Goal: Task Accomplishment & Management: Use online tool/utility

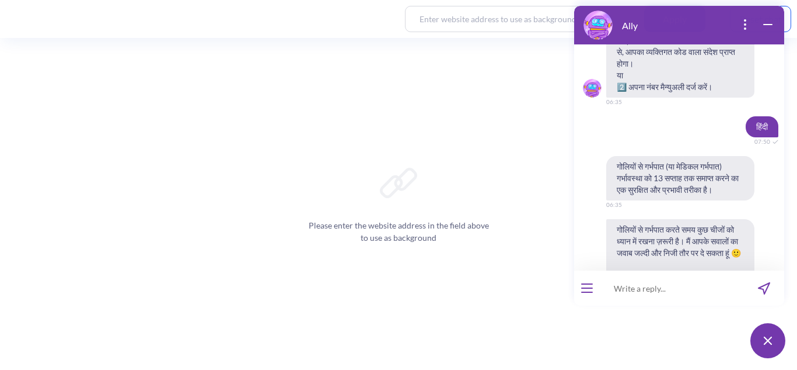
scroll to position [2534, 0]
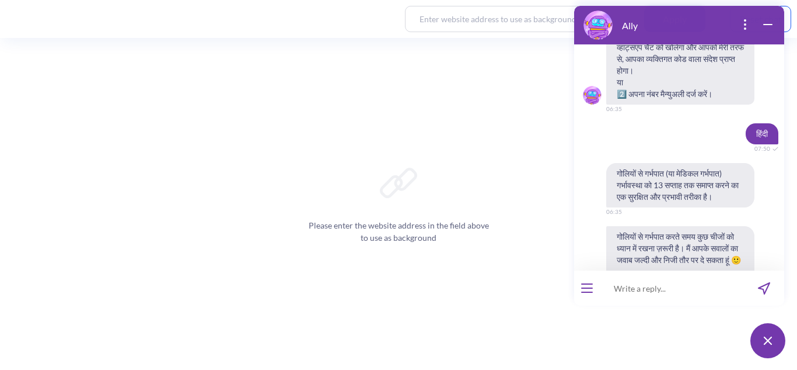
click at [621, 104] on span "आपको रिमाइंडर भेजने के लिए मुझे आपका व्हाट्सएप नंबर चाहिए। आप इन विकल्पों में स…" at bounding box center [681, 41] width 148 height 126
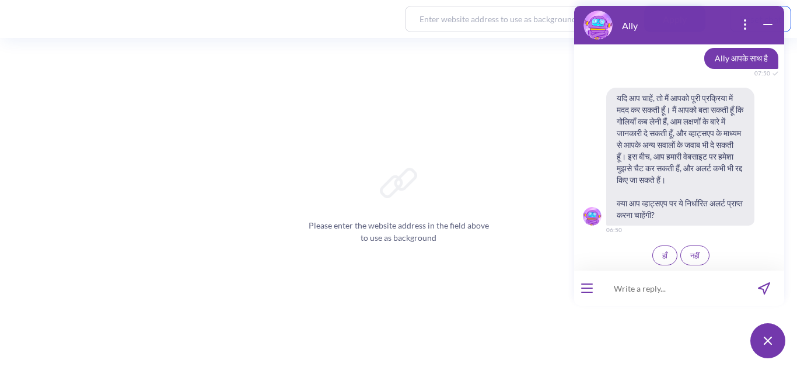
scroll to position [3527, 0]
click at [663, 256] on span "हाँ" at bounding box center [665, 254] width 5 height 9
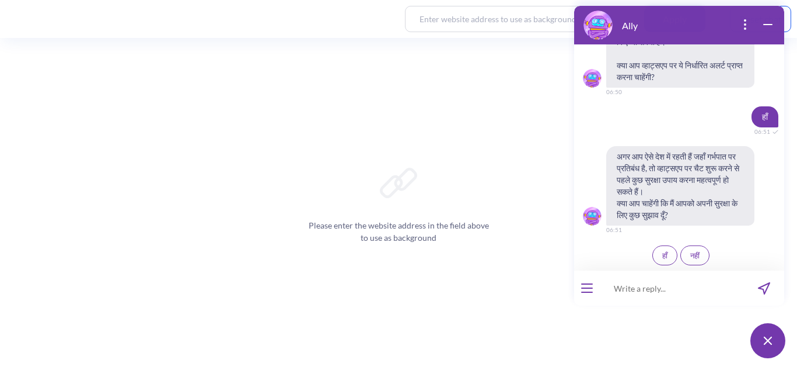
scroll to position [3665, 0]
click at [663, 256] on span "हाँ" at bounding box center [665, 254] width 5 height 9
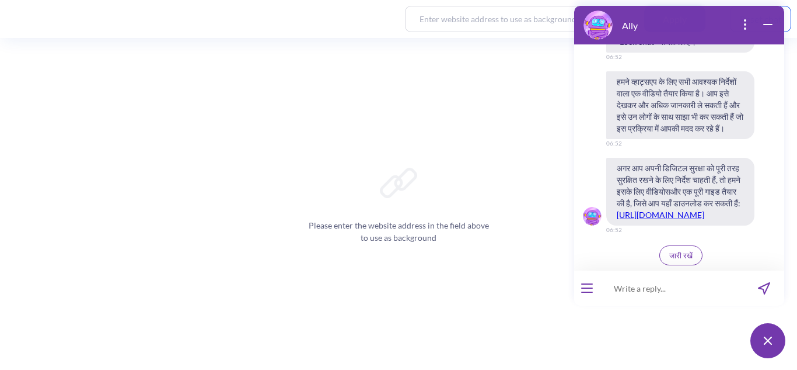
scroll to position [4081, 0]
click at [660, 256] on button "जारी रखें" at bounding box center [681, 255] width 43 height 20
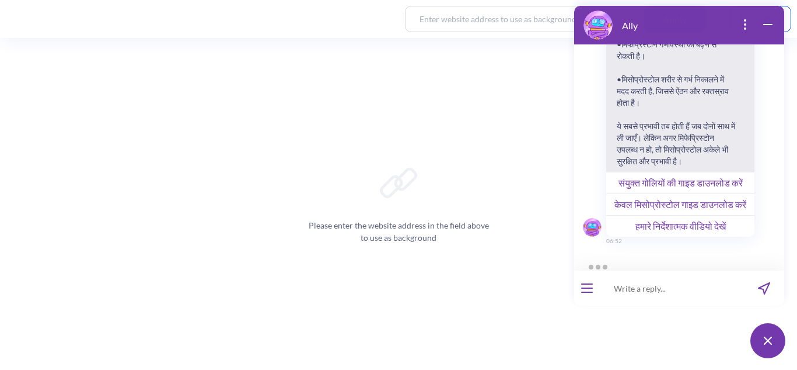
scroll to position [4403, 0]
click at [675, 172] on button "संयुक्त गोलियों की गाइड डाउनलोड करें" at bounding box center [681, 183] width 148 height 22
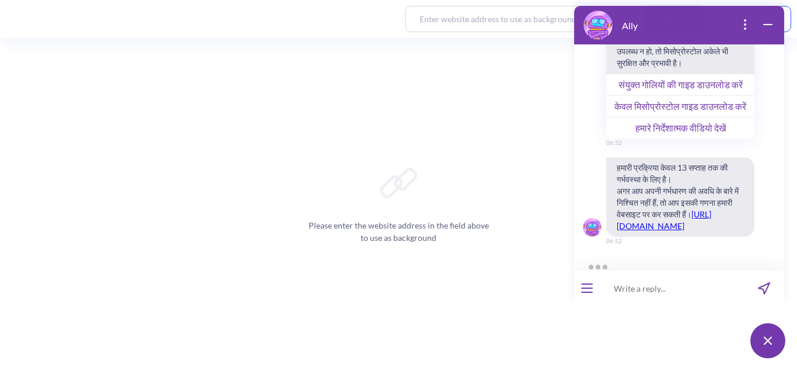
scroll to position [4513, 0]
click at [660, 288] on input at bounding box center [672, 287] width 144 height 35
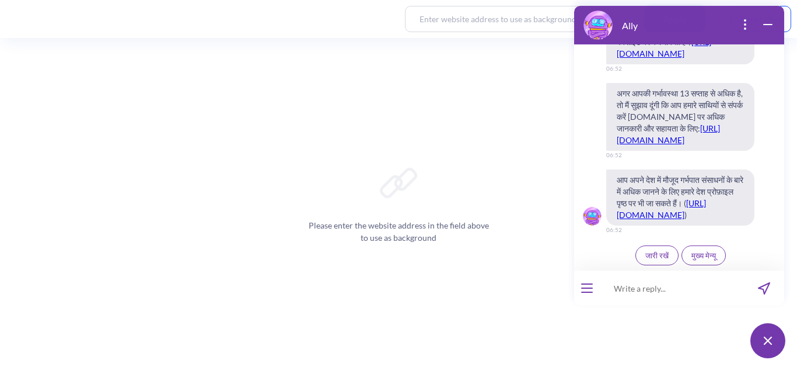
scroll to position [4720, 0]
click at [659, 256] on span "जारी रखें" at bounding box center [657, 254] width 23 height 9
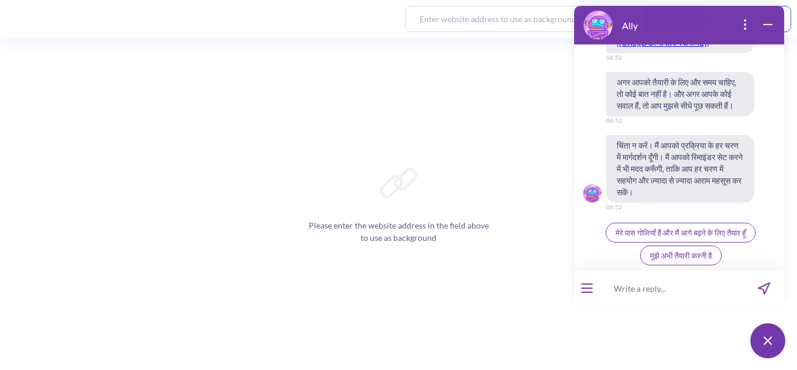
scroll to position [5226, 0]
click at [650, 228] on span "मेरे पास गोलियाँ हैं और मैं आगे बढ़ने के लिए तैयार हूँ" at bounding box center [681, 232] width 130 height 9
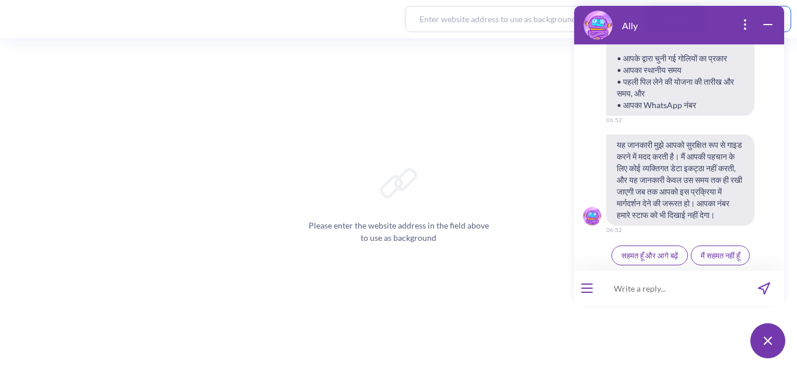
scroll to position [5509, 0]
click at [654, 257] on span "सहमत हूँ और आगे बढ़ें" at bounding box center [650, 254] width 57 height 9
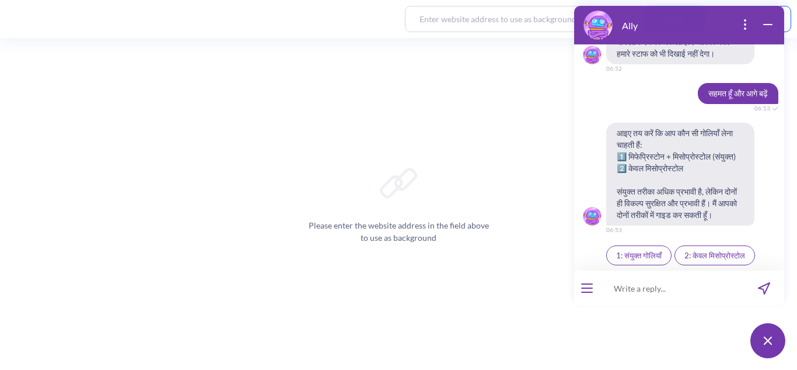
scroll to position [5682, 0]
click at [654, 257] on span "1: संयुक्त गोलियाँ" at bounding box center [639, 254] width 46 height 9
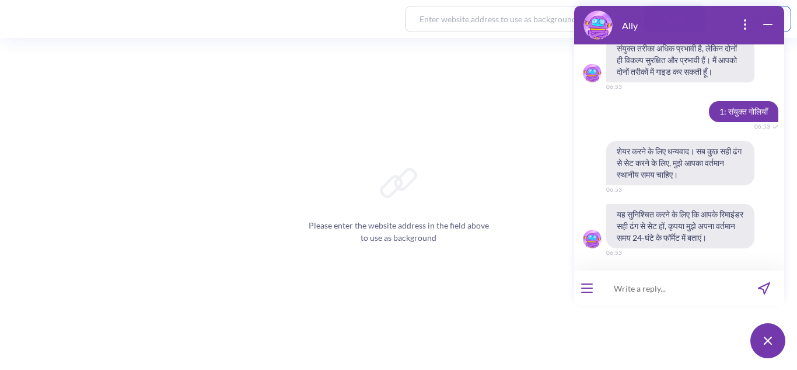
scroll to position [5837, 0]
click at [648, 291] on input at bounding box center [672, 287] width 144 height 35
type input "6:53"
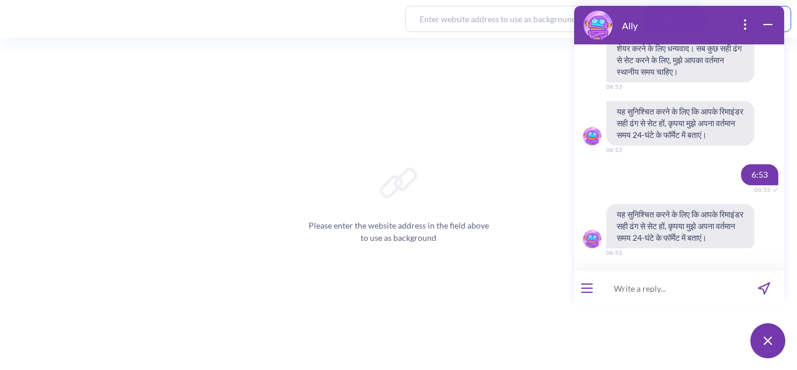
scroll to position [5951, 0]
click at [696, 288] on input at bounding box center [672, 287] width 144 height 35
type input "6:53am"
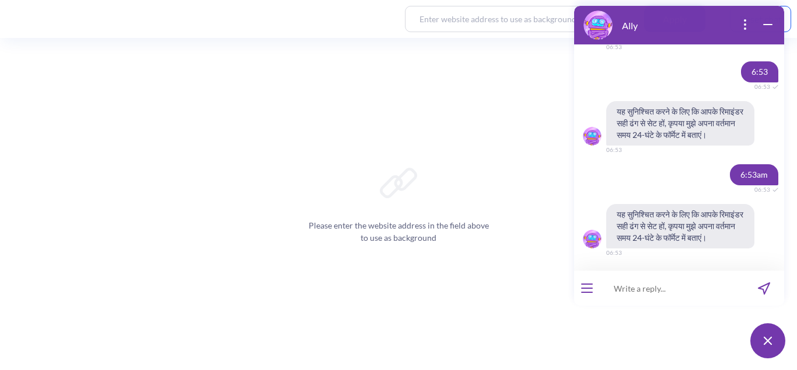
scroll to position [6065, 0]
paste input "6:53 a.m.:"
type input "6:53 a.m."
click at [654, 297] on input at bounding box center [672, 287] width 144 height 35
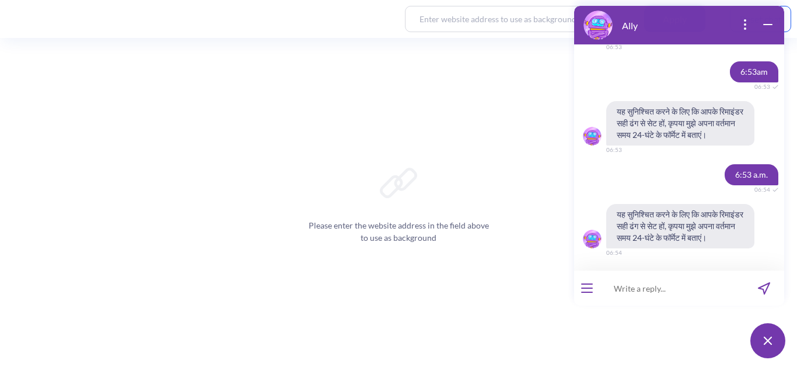
click at [654, 297] on input at bounding box center [672, 287] width 144 height 35
paste input "6:53 a.m.:"
type input "6:53"
paste input "06:50"
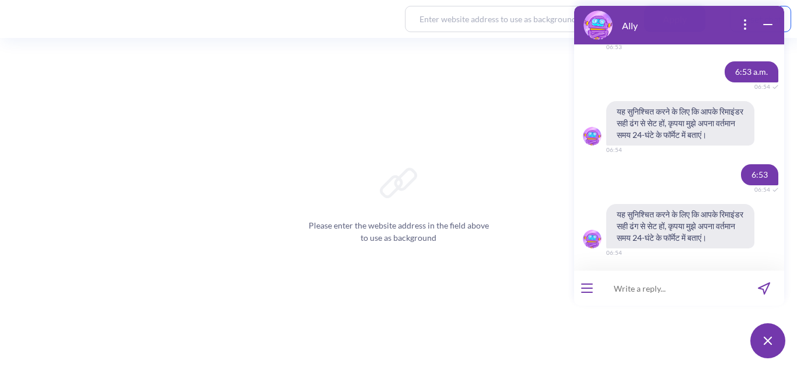
type input "06:50"
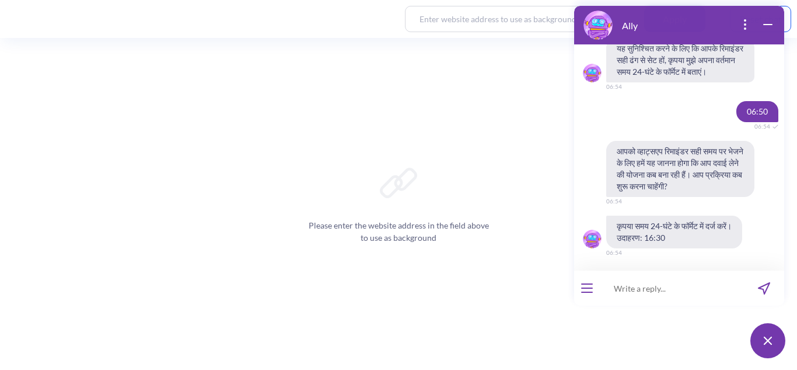
scroll to position [6460, 0]
click at [674, 295] on input at bounding box center [672, 287] width 144 height 35
type input "10:00"
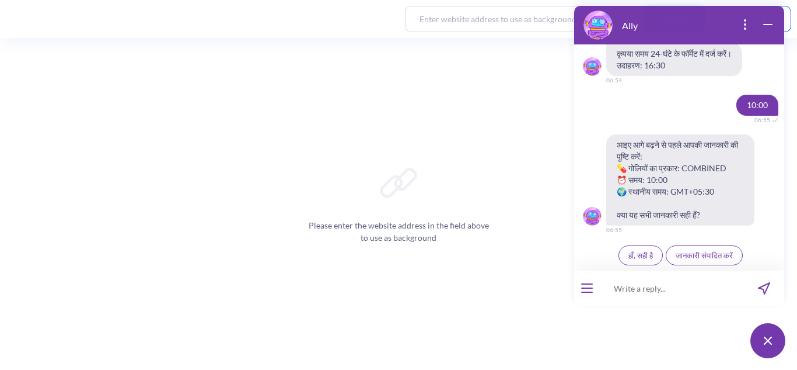
scroll to position [6632, 0]
click at [653, 290] on input at bounding box center [672, 287] width 144 height 35
click at [678, 262] on button "जानकारी संपादित करें" at bounding box center [704, 255] width 77 height 20
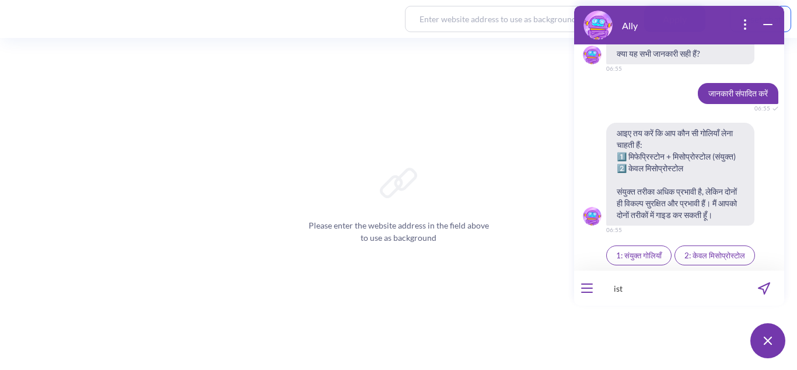
scroll to position [6805, 0]
click at [632, 250] on span "1: संयुक्त गोलियाँ" at bounding box center [639, 254] width 46 height 9
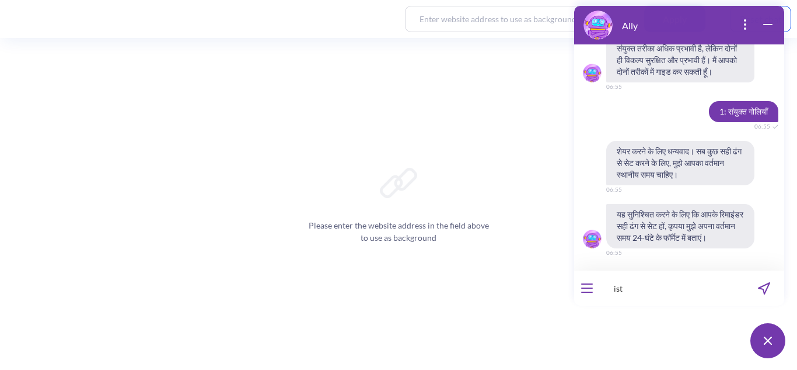
scroll to position [6960, 0]
click at [639, 295] on input "ist" at bounding box center [672, 287] width 144 height 35
type input "i"
paste input "06:50"
type input "06:50 ist"
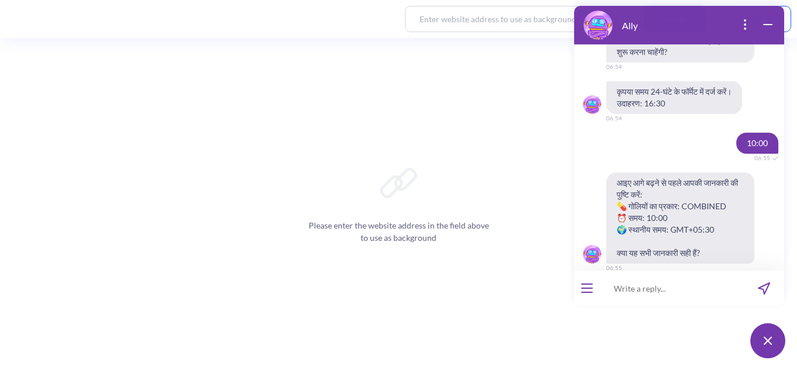
scroll to position [6184, 0]
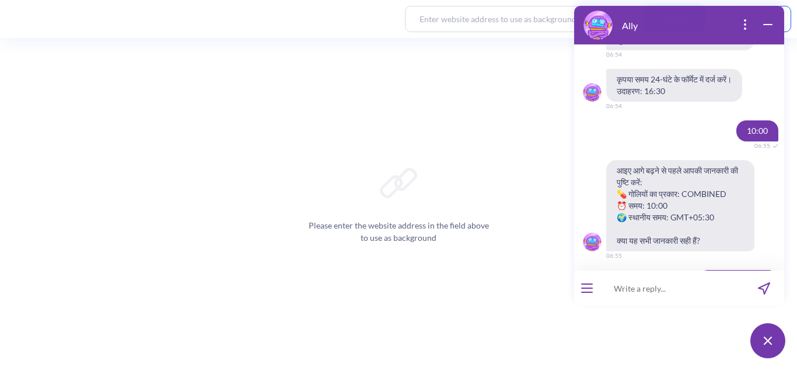
drag, startPoint x: 762, startPoint y: 161, endPoint x: 747, endPoint y: 161, distance: 15.8
copy span "a.m."
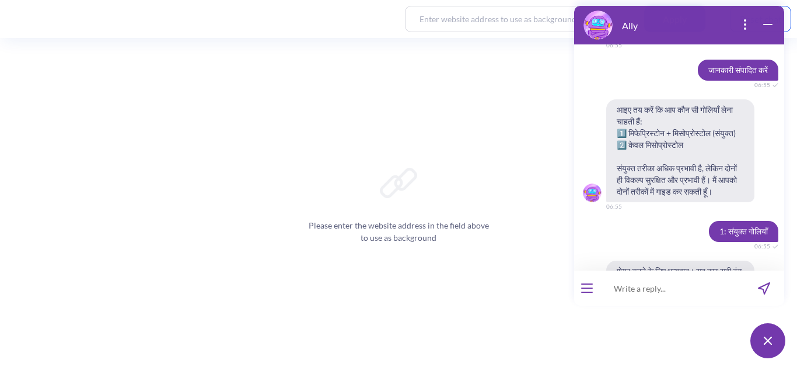
scroll to position [6394, 0]
drag, startPoint x: 765, startPoint y: 175, endPoint x: 736, endPoint y: 178, distance: 29.3
copy span "06:50"
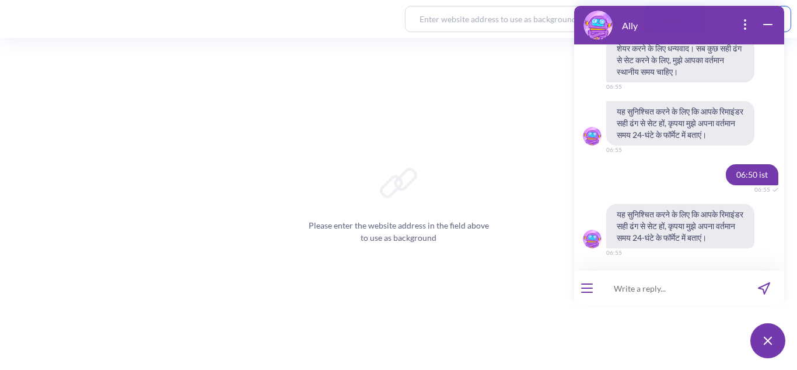
scroll to position [7074, 0]
type input "6:50"
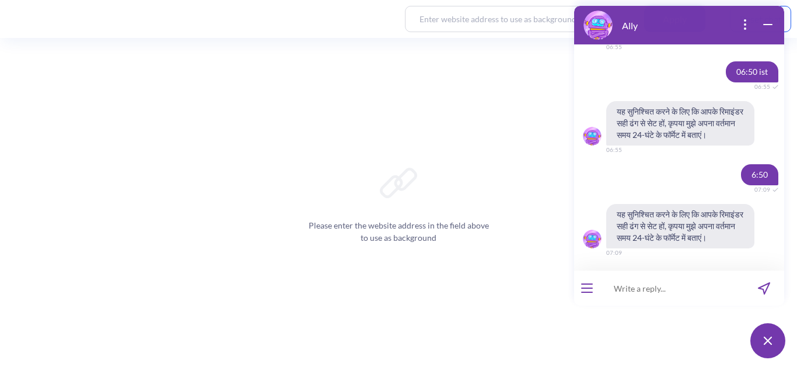
scroll to position [7123, 0]
